Goal: Task Accomplishment & Management: Manage account settings

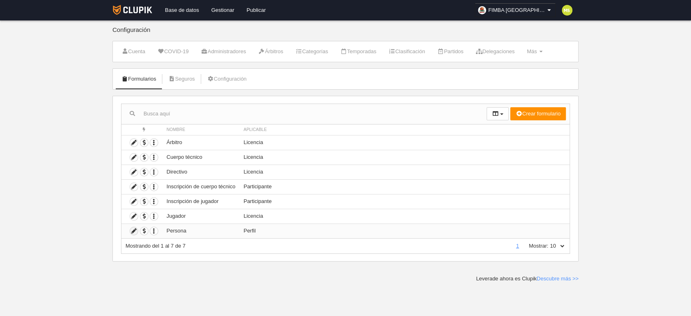
click at [132, 232] on icon at bounding box center [134, 231] width 8 height 8
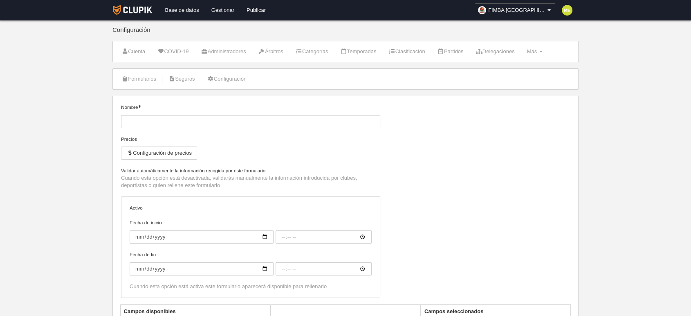
type input "Persona"
checkbox input "true"
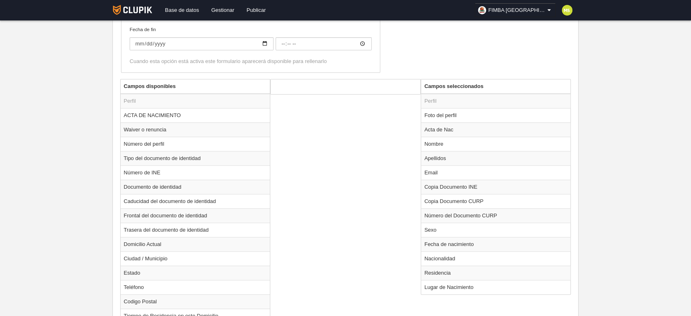
scroll to position [227, 0]
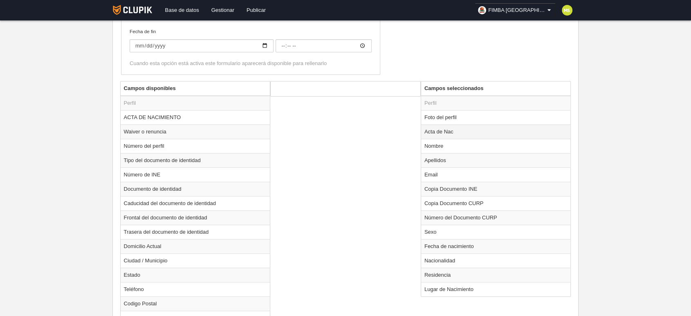
click at [430, 132] on td "Acta de Nac" at bounding box center [496, 131] width 150 height 14
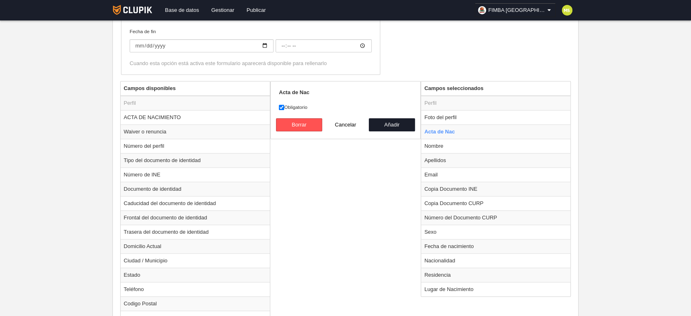
click at [368, 195] on div "Campos disponibles Perfil ACTA DE NACIMIENTO Waiver o renuncia Número del perfi…" at bounding box center [345, 227] width 455 height 293
click at [446, 187] on td "Copia Documento INE" at bounding box center [496, 189] width 150 height 14
radio input "false"
click at [442, 197] on td "Copia Documento CURP" at bounding box center [496, 203] width 150 height 14
radio input "false"
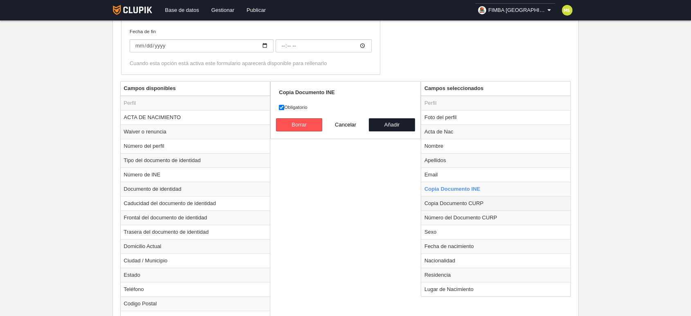
radio input "true"
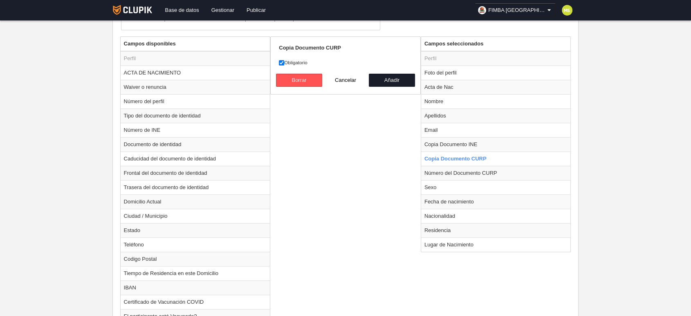
scroll to position [272, 0]
click at [375, 200] on div "Campos disponibles Perfil ACTA DE NACIMIENTO Waiver o renuncia Número del perfi…" at bounding box center [345, 182] width 455 height 293
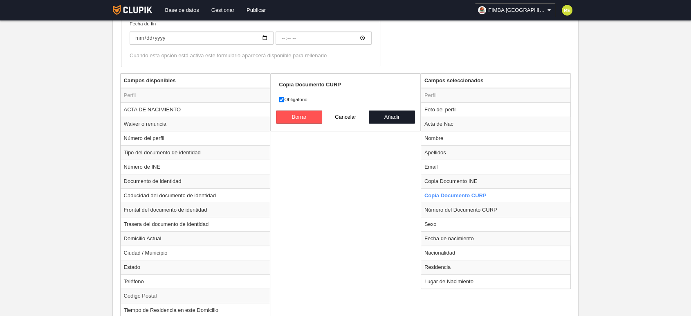
scroll to position [234, 0]
click at [282, 100] on input "Obligatorio" at bounding box center [281, 99] width 5 height 5
checkbox input "false"
click at [383, 117] on button "Añadir" at bounding box center [392, 117] width 47 height 13
radio input "false"
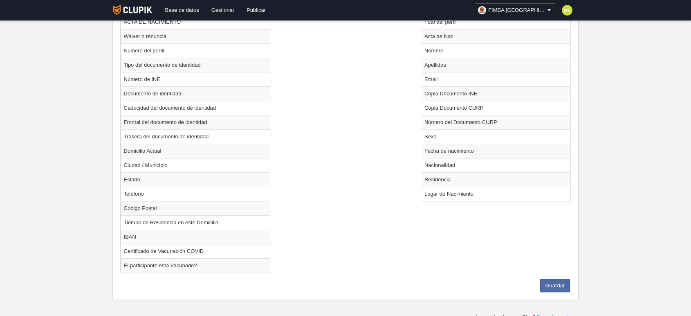
scroll to position [325, 0]
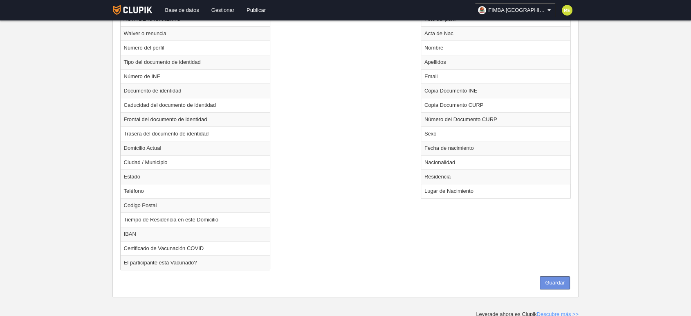
click at [552, 282] on button "Guardar" at bounding box center [555, 282] width 30 height 13
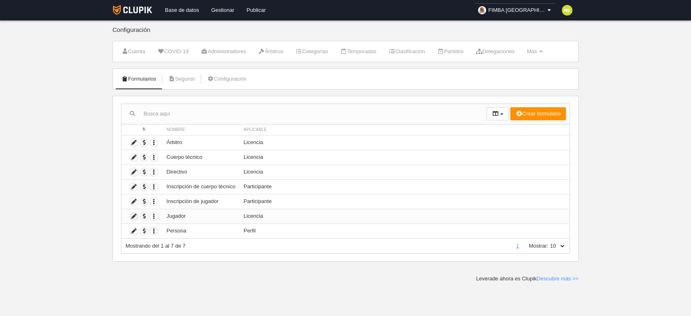
click at [131, 217] on icon at bounding box center [134, 216] width 8 height 8
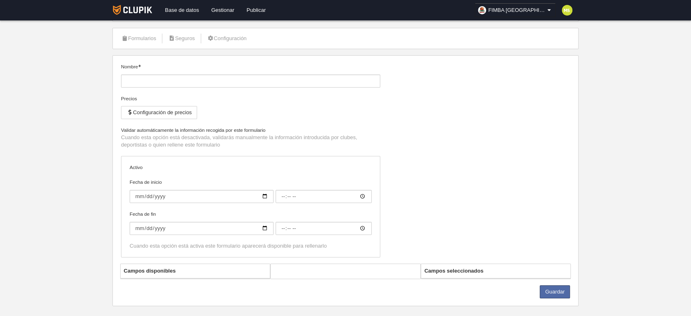
type input "Jugador"
checkbox input "true"
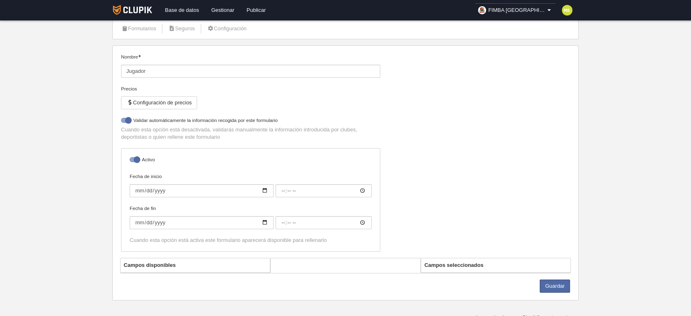
scroll to position [54, 0]
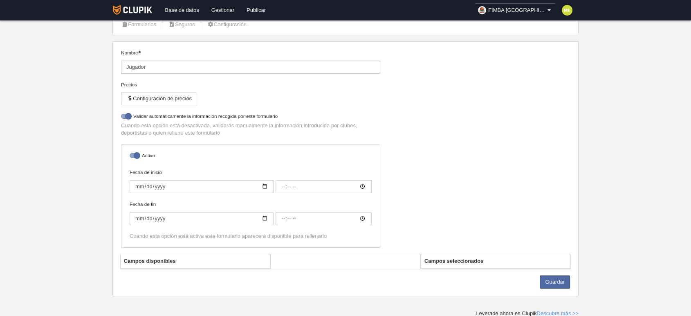
select select "selected"
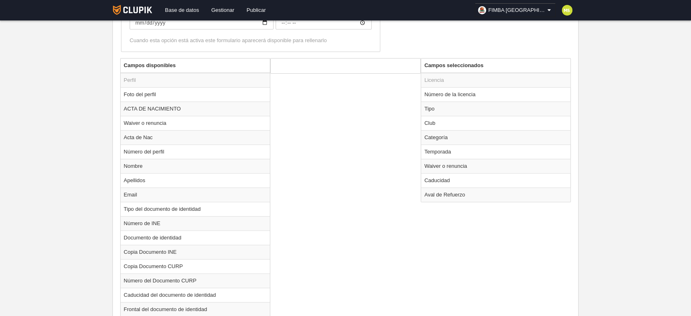
scroll to position [281, 0]
click at [441, 165] on td "Waiver o renuncia" at bounding box center [496, 166] width 150 height 14
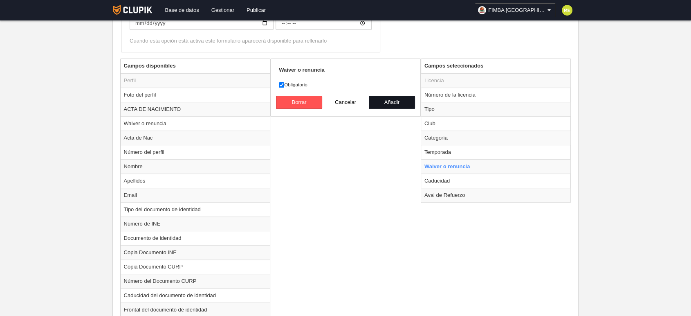
click at [390, 102] on button "Añadir" at bounding box center [392, 102] width 47 height 13
radio input "false"
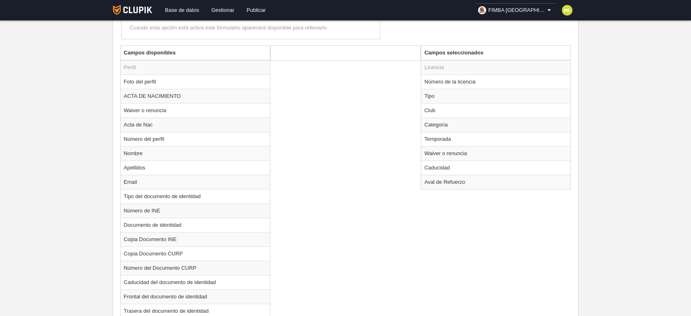
scroll to position [236, 0]
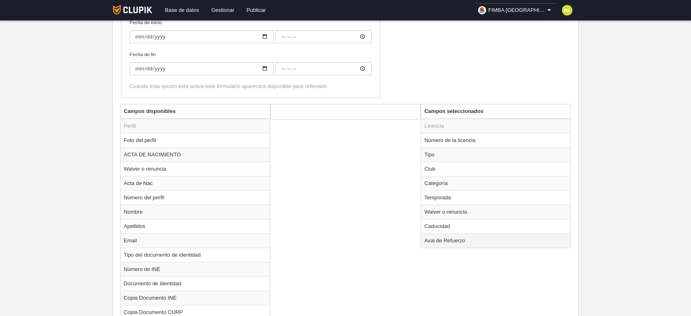
click at [446, 238] on td "Aval de Refuerzo" at bounding box center [496, 240] width 150 height 14
radio input "true"
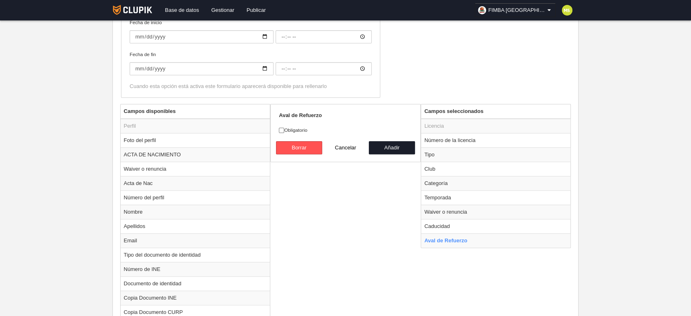
drag, startPoint x: 370, startPoint y: 253, endPoint x: 455, endPoint y: 261, distance: 85.5
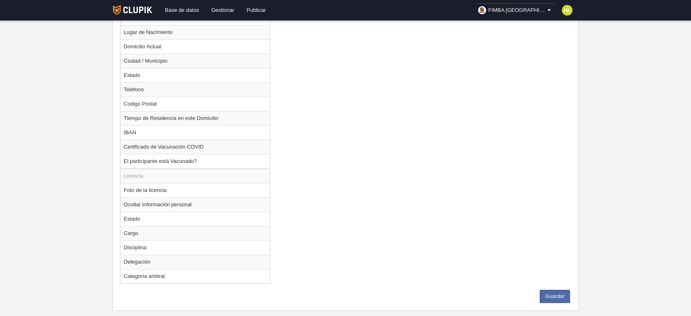
scroll to position [657, 0]
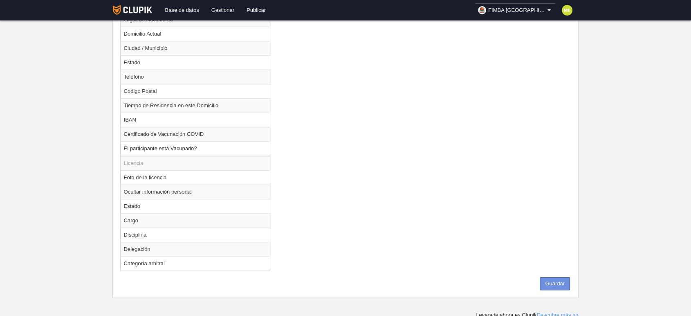
click at [569, 280] on button "Guardar" at bounding box center [555, 283] width 30 height 13
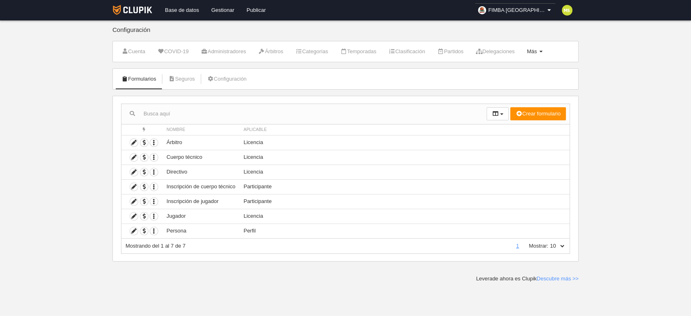
click at [547, 55] on link "Más Menú" at bounding box center [534, 51] width 25 height 12
click at [614, 82] on body "Base de datos Gestionar Publicar FIMBA [GEOGRAPHIC_DATA] Ajustes generales Ir a…" at bounding box center [345, 158] width 691 height 316
click at [548, 13] on icon at bounding box center [548, 10] width 7 height 8
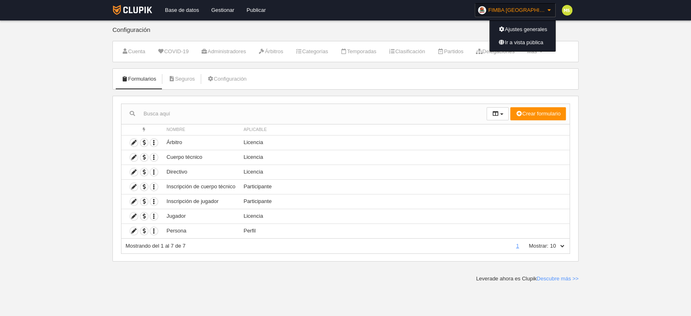
click at [601, 70] on body "Base de datos Gestionar Publicar FIMBA [GEOGRAPHIC_DATA] Ajustes generales Ir a…" at bounding box center [345, 158] width 691 height 316
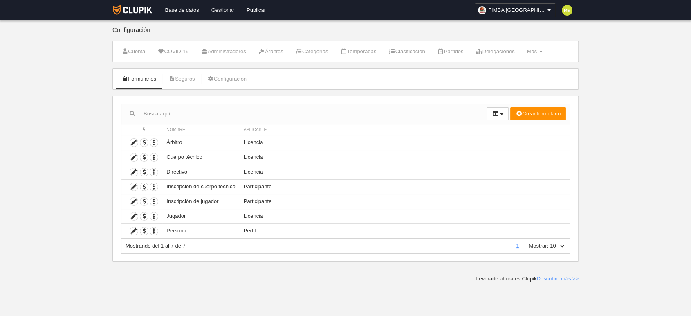
click at [221, 9] on link "Gestionar" at bounding box center [222, 10] width 35 height 20
